Goal: Task Accomplishment & Management: Manage account settings

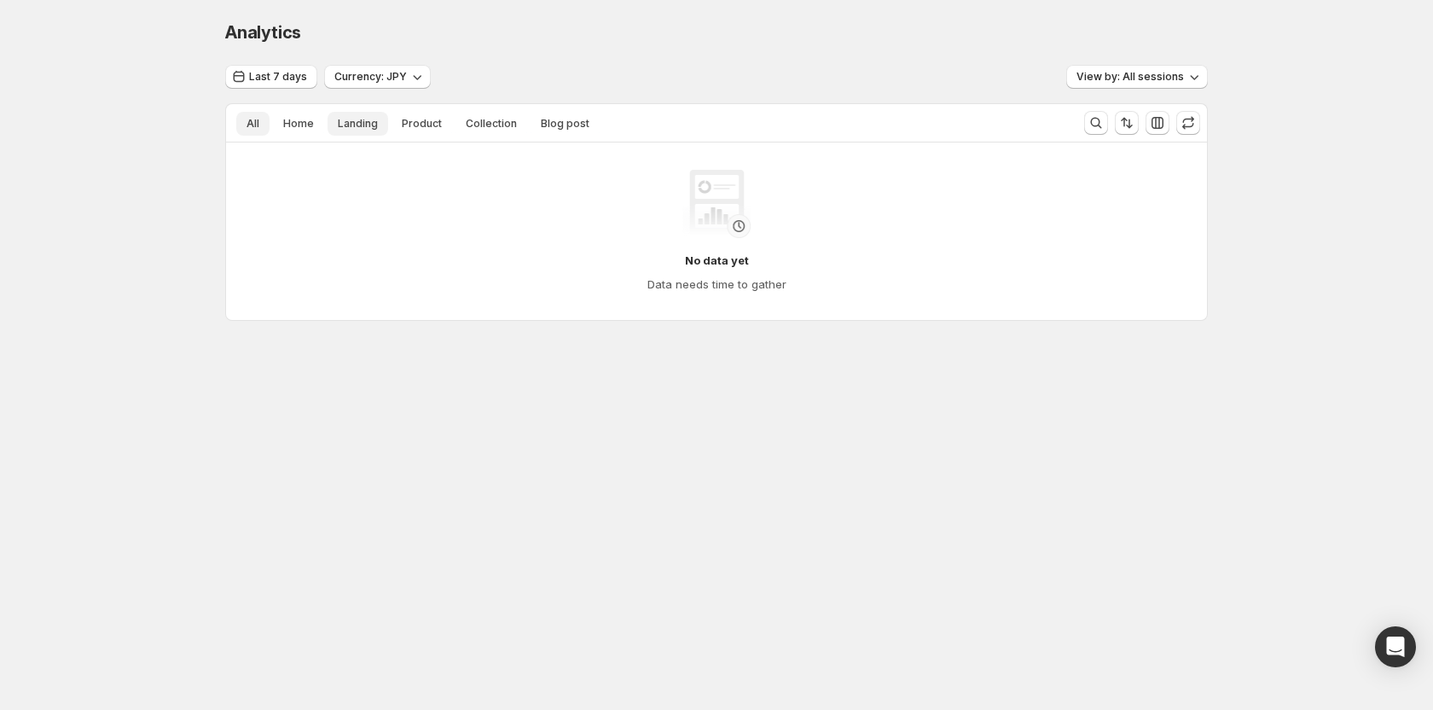
click at [363, 120] on span "Landing" at bounding box center [358, 124] width 40 height 14
click at [413, 121] on span "Product" at bounding box center [422, 124] width 40 height 14
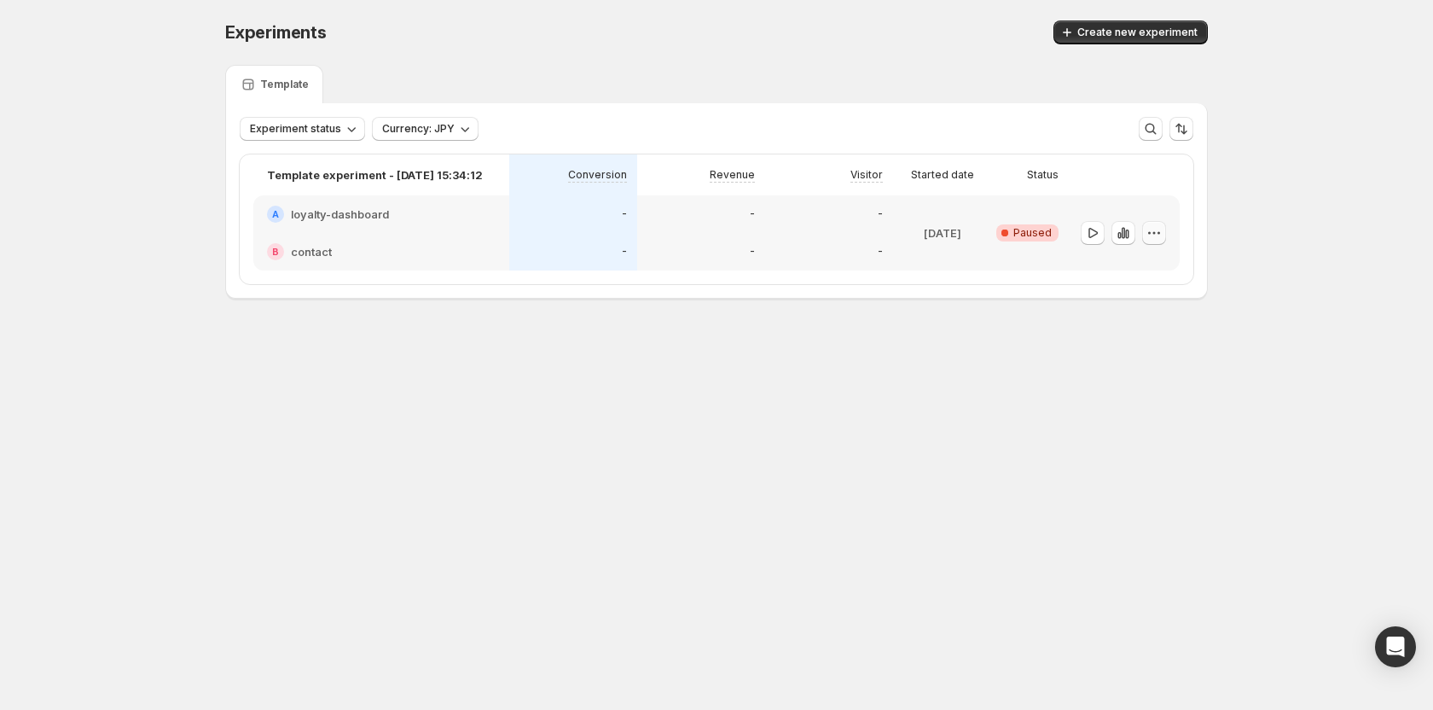
click at [1149, 235] on icon "button" at bounding box center [1154, 232] width 17 height 17
click at [1119, 358] on div "Delete" at bounding box center [1154, 354] width 105 height 17
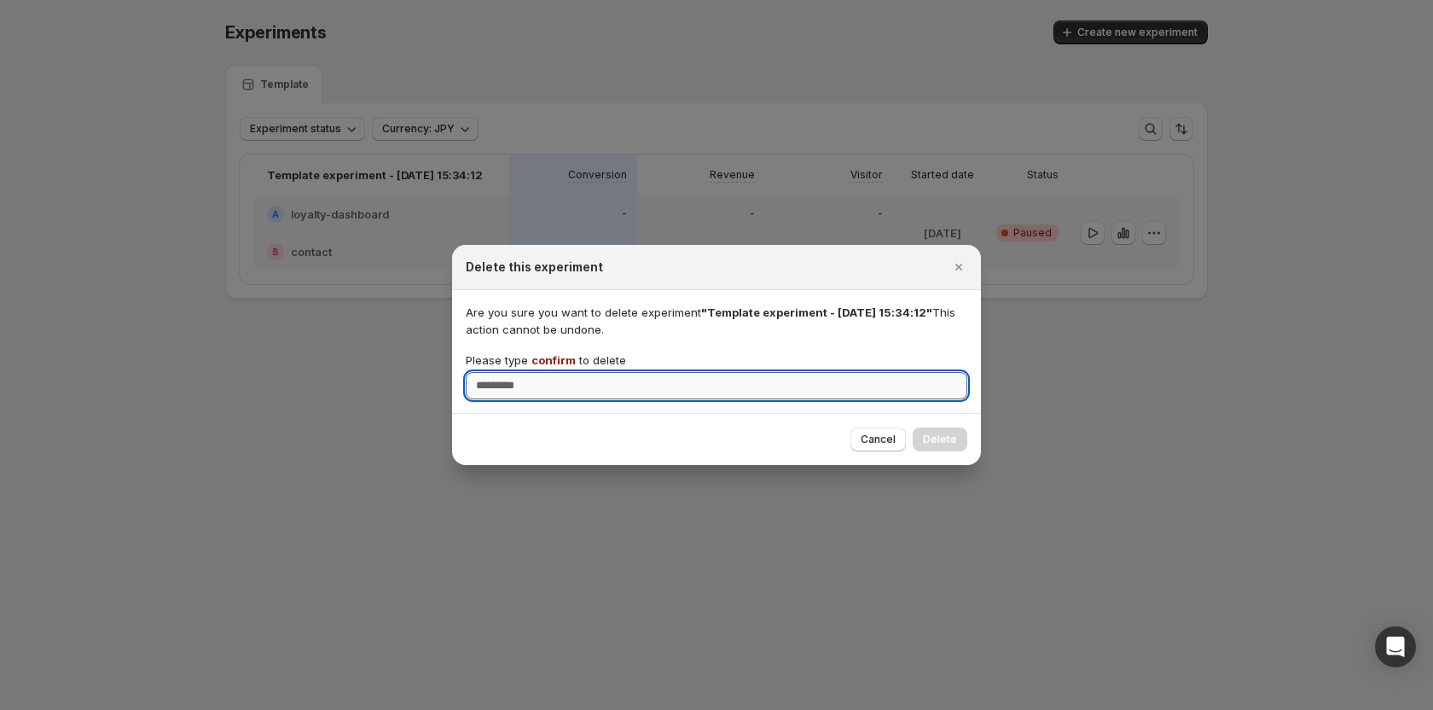
click at [760, 372] on input "Please type confirm to delete" at bounding box center [717, 385] width 502 height 27
click at [550, 357] on span "confirm" at bounding box center [554, 360] width 44 height 14
click at [550, 372] on input "Please type confirm to delete" at bounding box center [717, 385] width 502 height 27
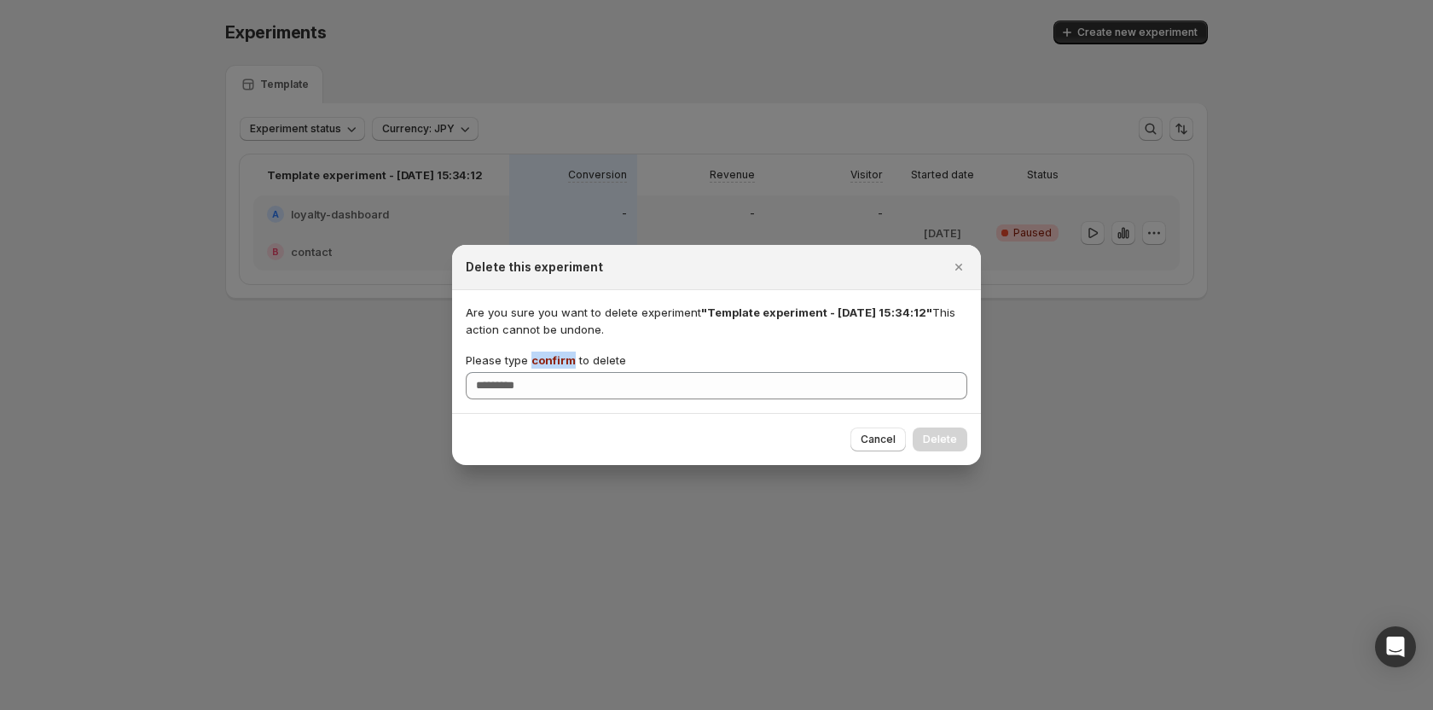
click at [550, 357] on span "confirm" at bounding box center [554, 360] width 44 height 14
click at [550, 372] on input "Please type confirm to delete" at bounding box center [717, 385] width 502 height 27
copy span "confirm"
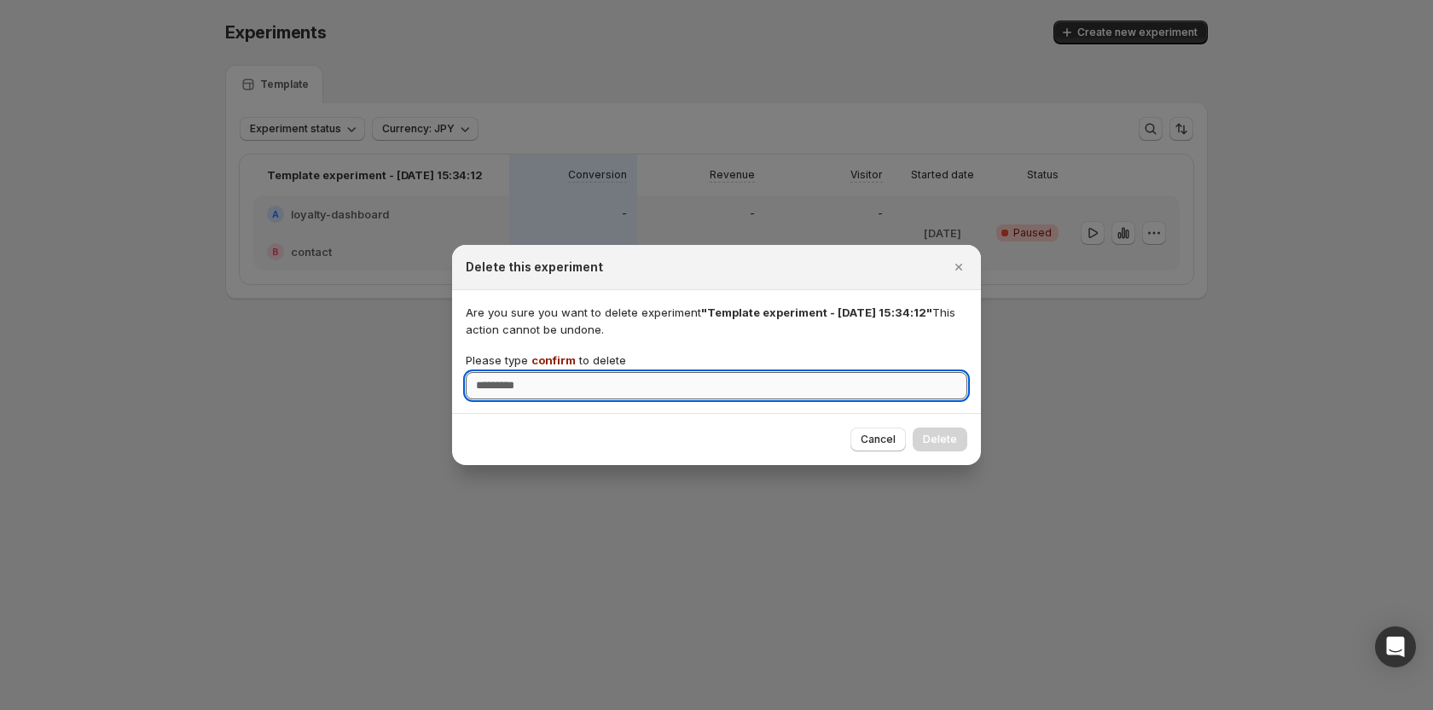
click at [525, 388] on input "Please type confirm to delete" at bounding box center [717, 385] width 502 height 27
paste input "*******"
type input "*******"
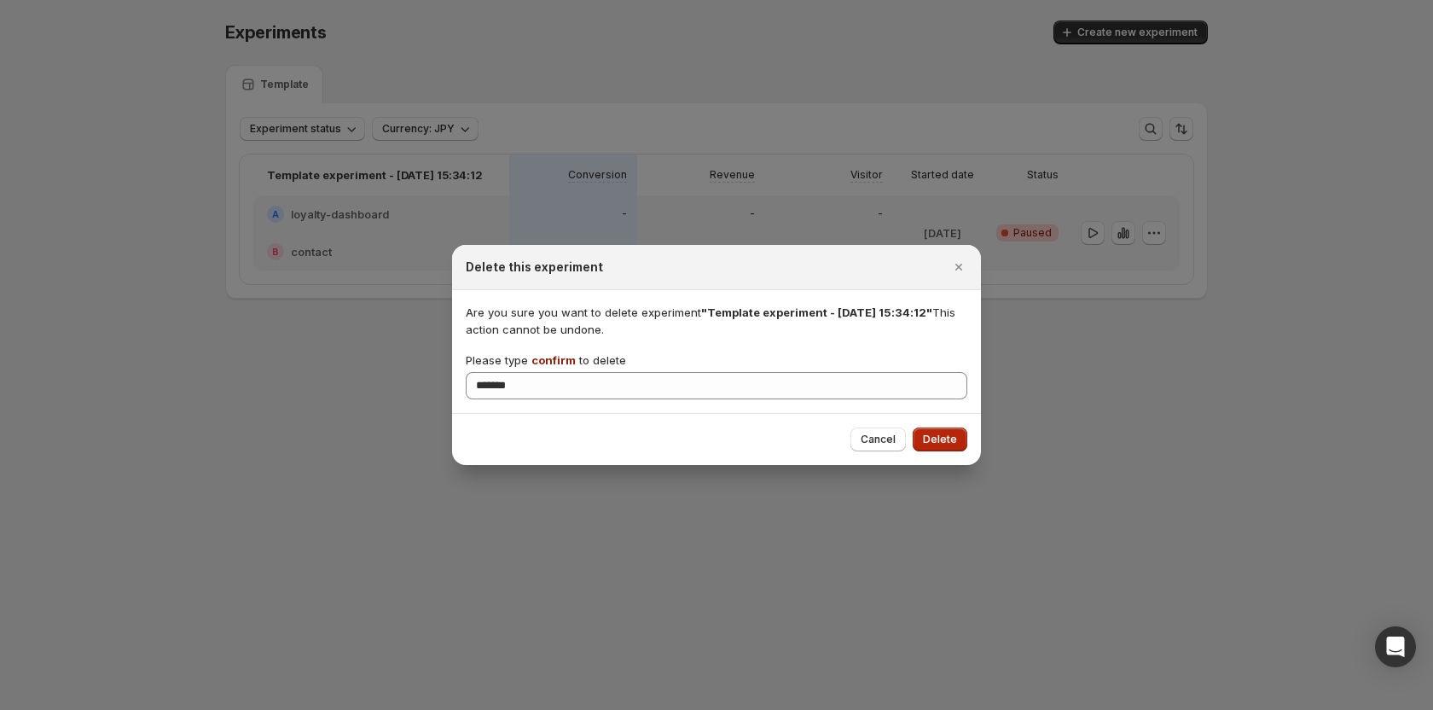
click at [950, 440] on span "Delete" at bounding box center [940, 440] width 34 height 14
